Goal: Navigation & Orientation: Find specific page/section

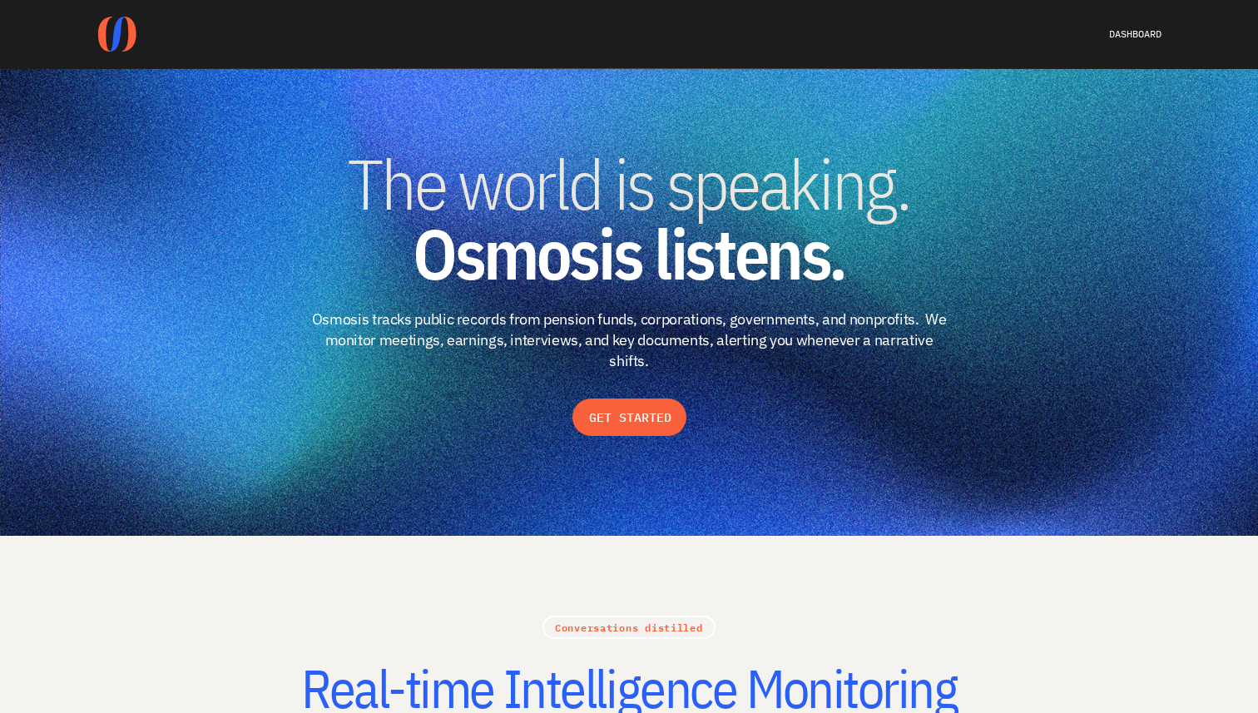
click at [748, 484] on img at bounding box center [629, 302] width 1258 height 467
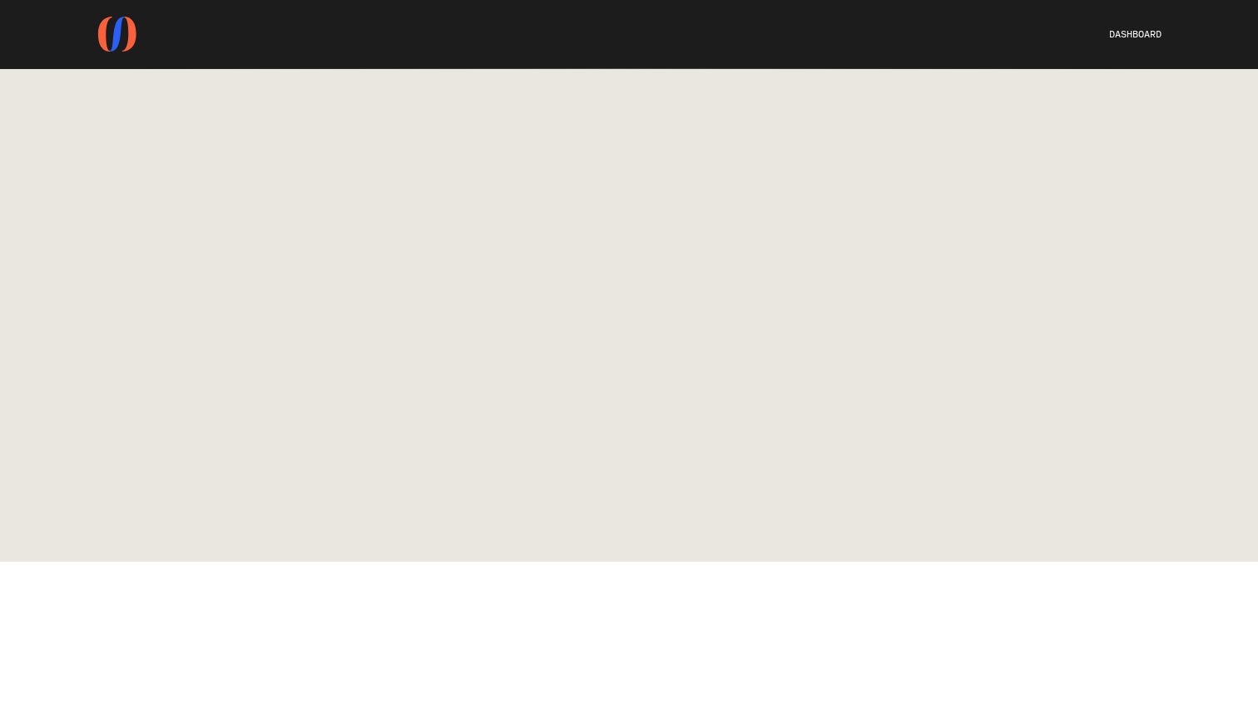
scroll to position [3532, 0]
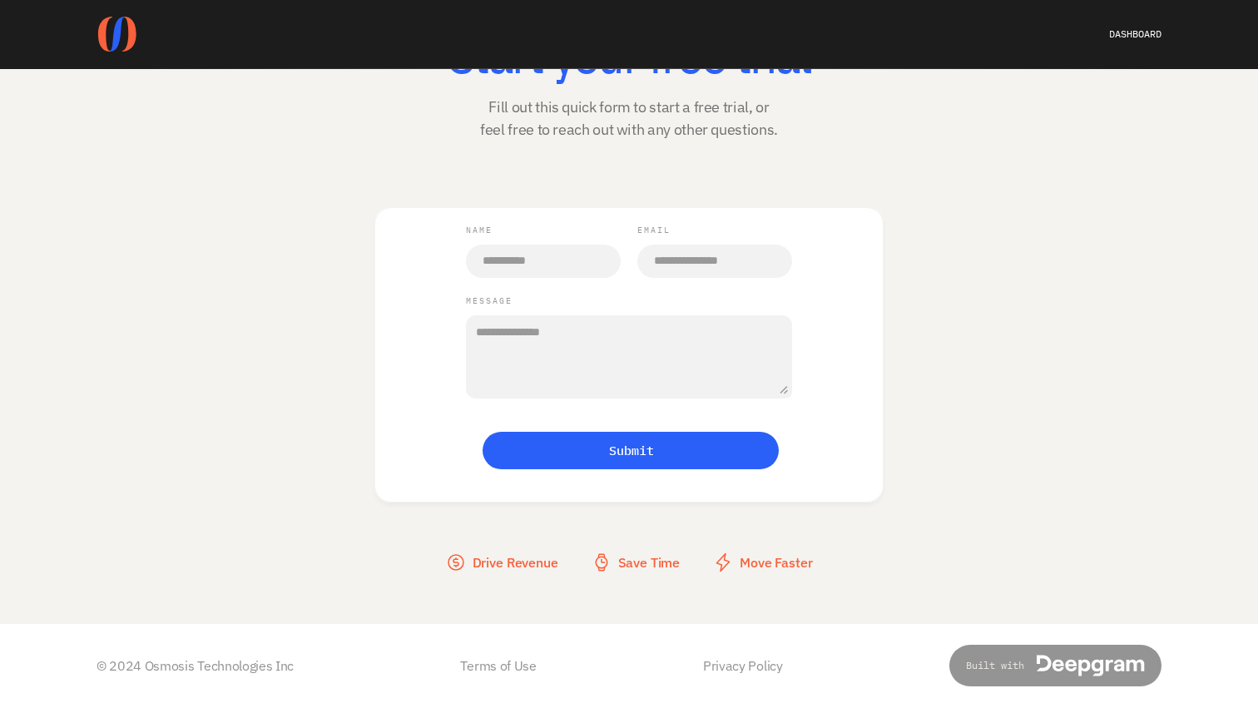
click at [505, 673] on p "Terms of Use" at bounding box center [498, 665] width 76 height 18
click at [716, 661] on link "Privacy Policy" at bounding box center [743, 665] width 80 height 17
click at [525, 664] on p "Terms of Use" at bounding box center [498, 665] width 76 height 18
